Goal: Complete application form

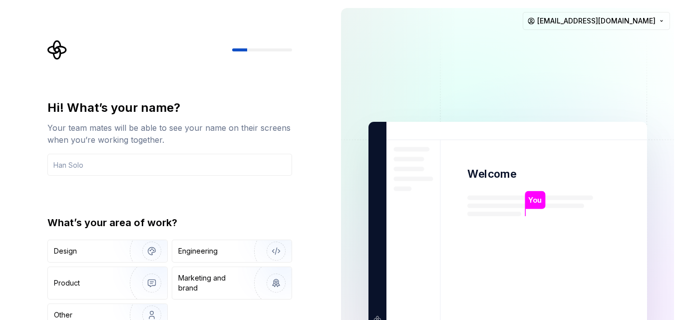
type input "م"
type input "layan"
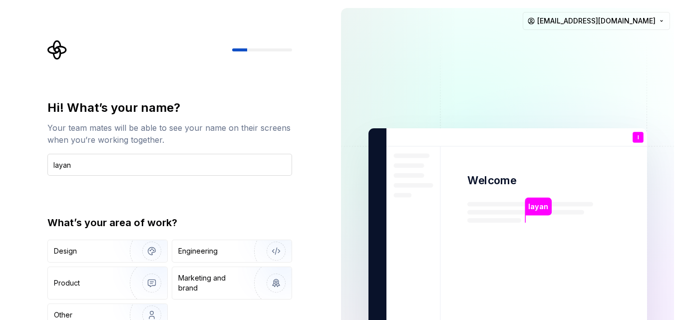
click at [227, 161] on input "layan" at bounding box center [169, 165] width 245 height 22
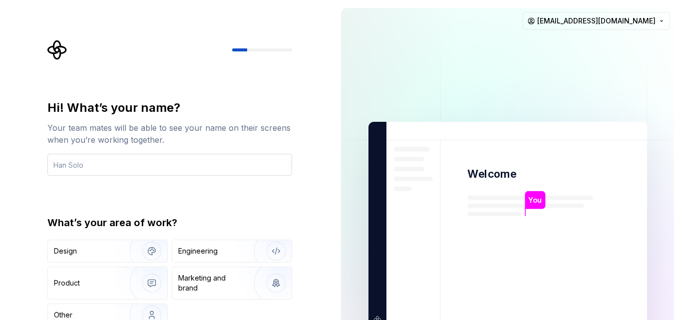
click at [242, 169] on input "text" at bounding box center [169, 165] width 245 height 22
click at [145, 157] on input "layan" at bounding box center [169, 165] width 245 height 22
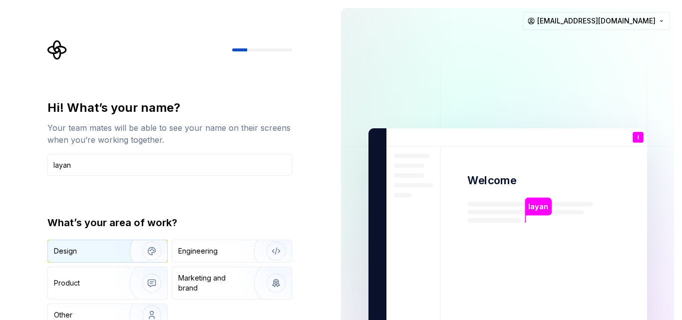
type input "layan"
click at [99, 249] on div "Design" at bounding box center [85, 251] width 63 height 10
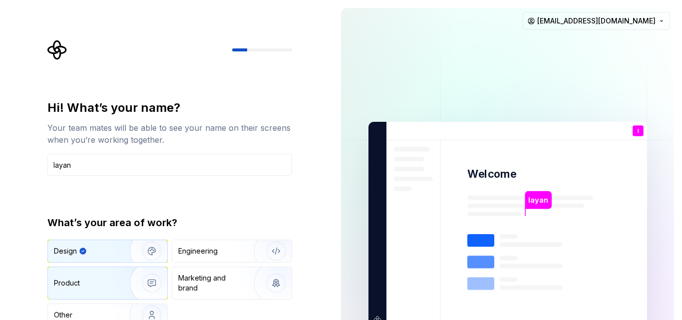
click at [107, 281] on div "Product" at bounding box center [87, 283] width 66 height 10
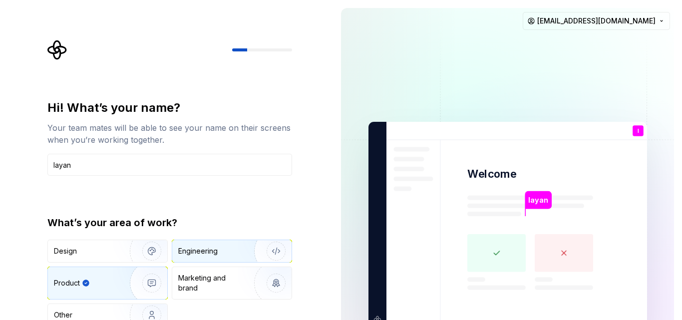
click at [226, 254] on div "Engineering" at bounding box center [217, 251] width 79 height 10
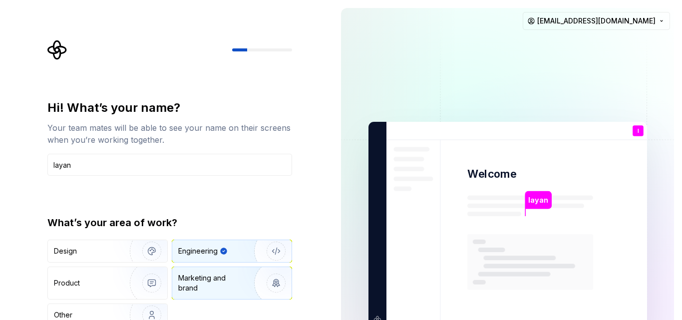
click at [226, 271] on div "Marketing and brand" at bounding box center [231, 283] width 119 height 32
type button "Brand"
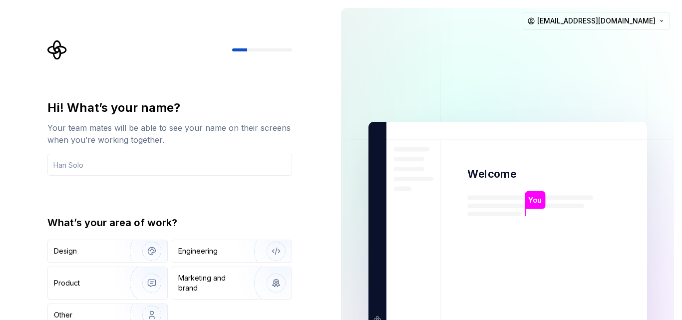
type input "layan"
click at [129, 166] on input "text" at bounding box center [169, 165] width 245 height 22
type input "م"
type input "layan"
click at [101, 255] on div "Design" at bounding box center [85, 251] width 63 height 10
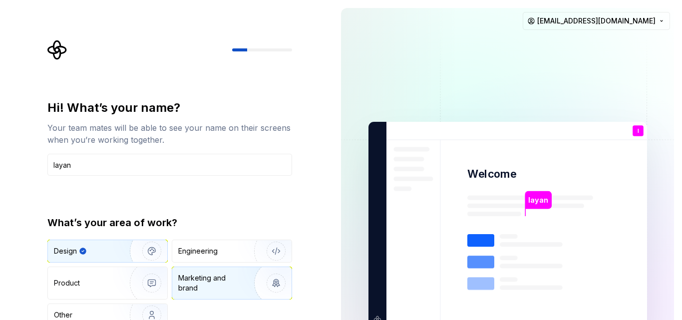
type button "Design"
